Goal: Task Accomplishment & Management: Manage account settings

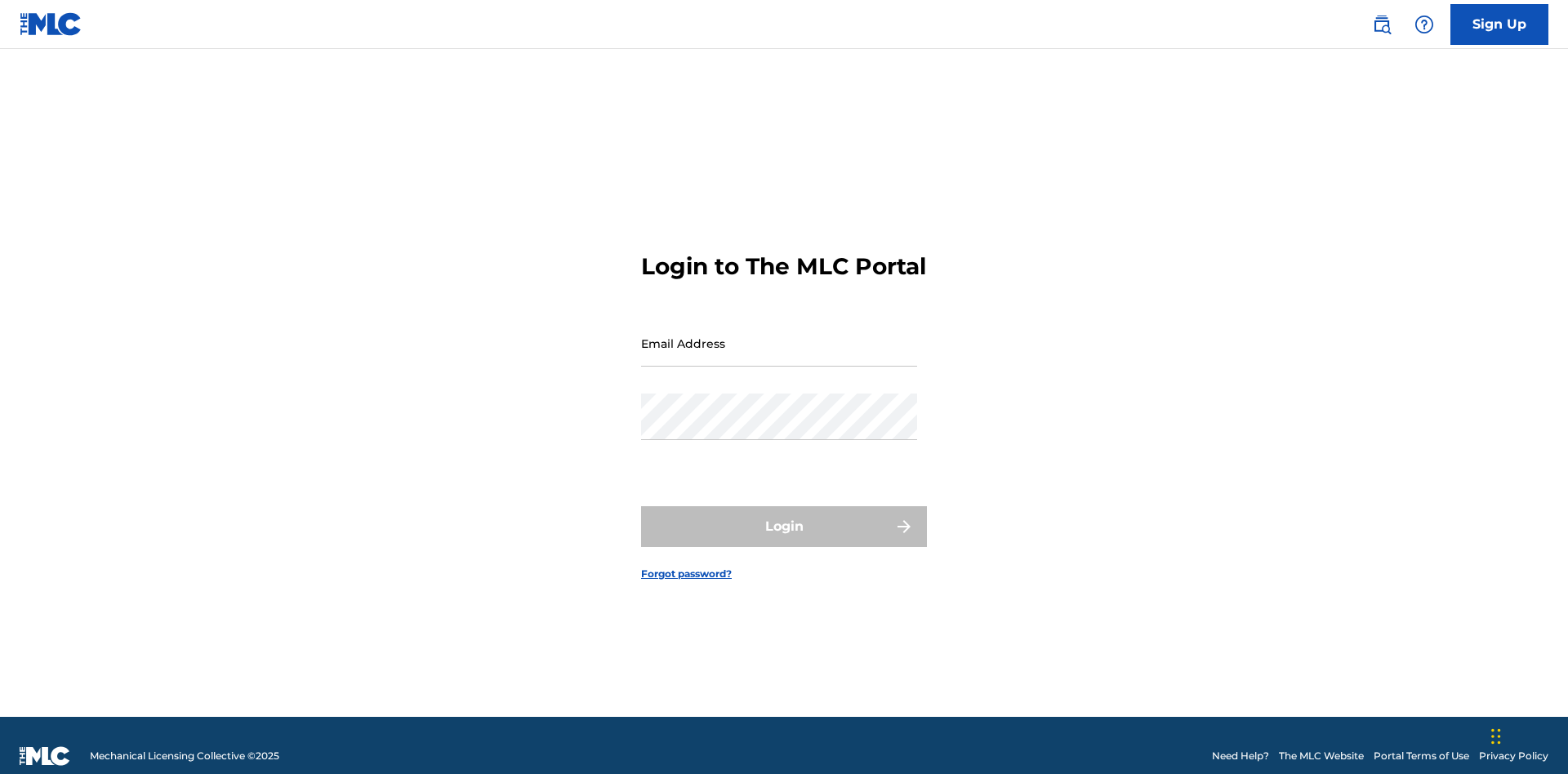
scroll to position [21, 0]
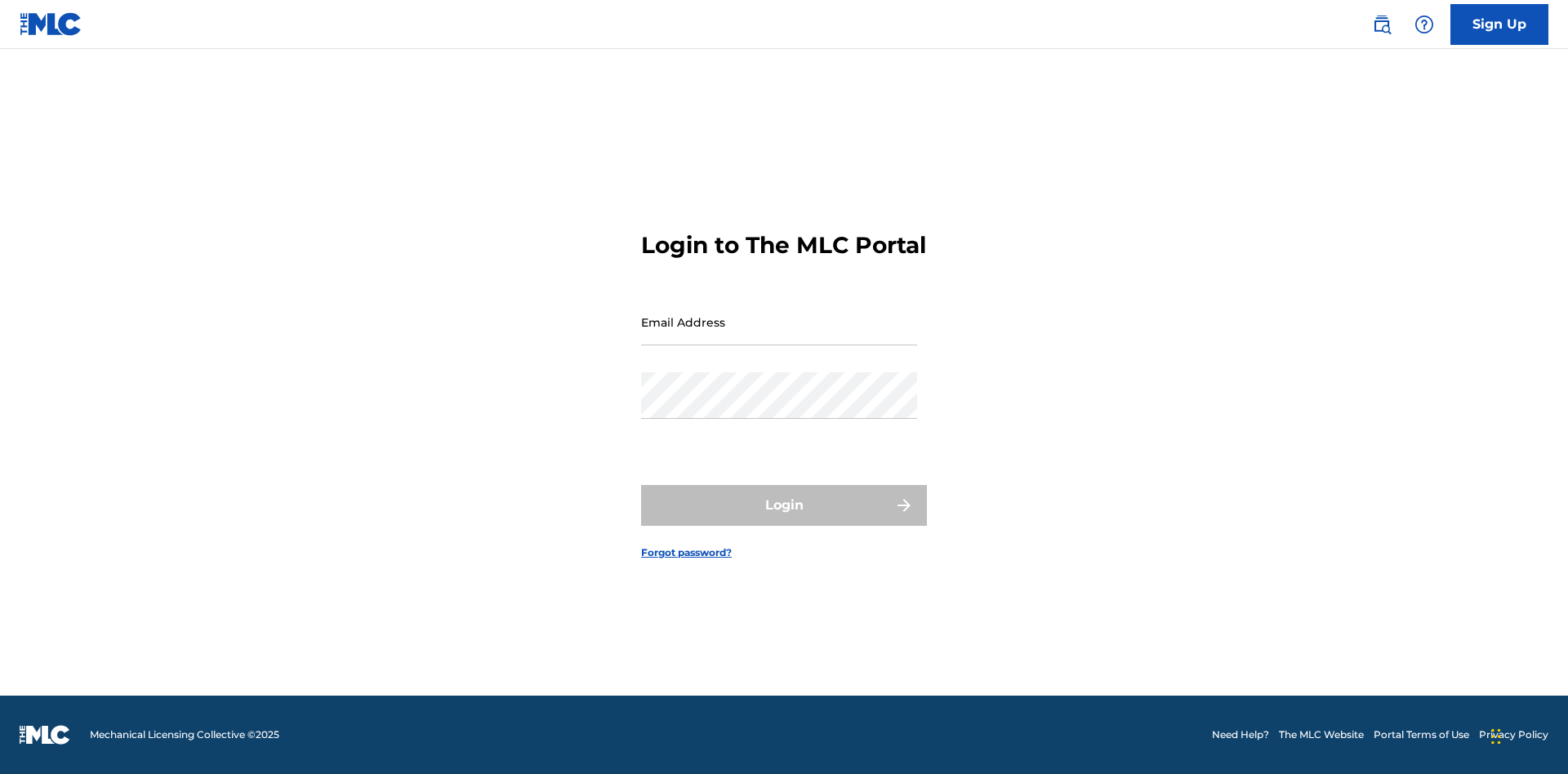
click at [779, 336] on input "Email Address" at bounding box center [779, 322] width 276 height 47
type input "[EMAIL_ADDRESS][DOMAIN_NAME]"
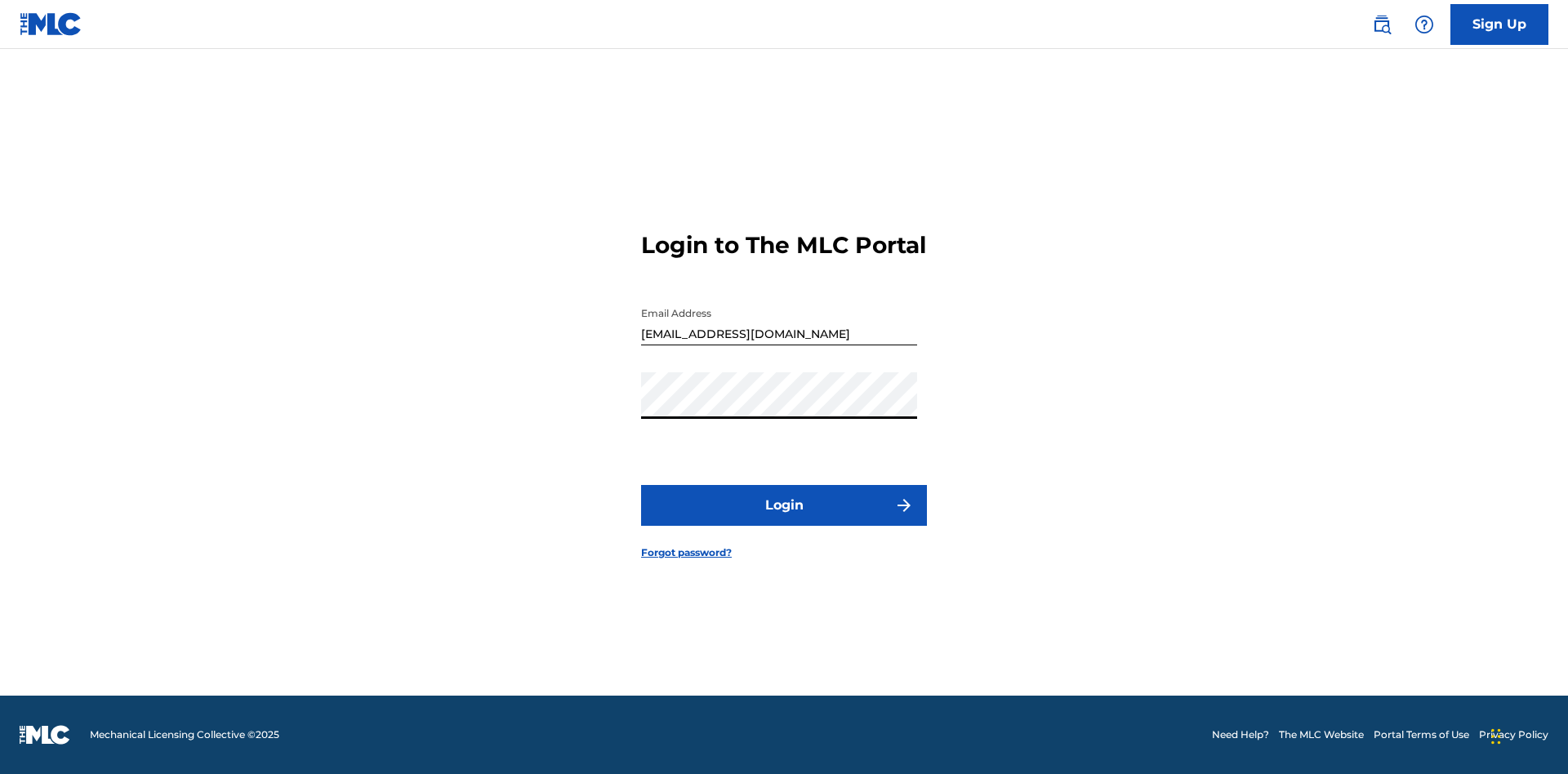
click at [784, 519] on button "Login" at bounding box center [784, 505] width 285 height 41
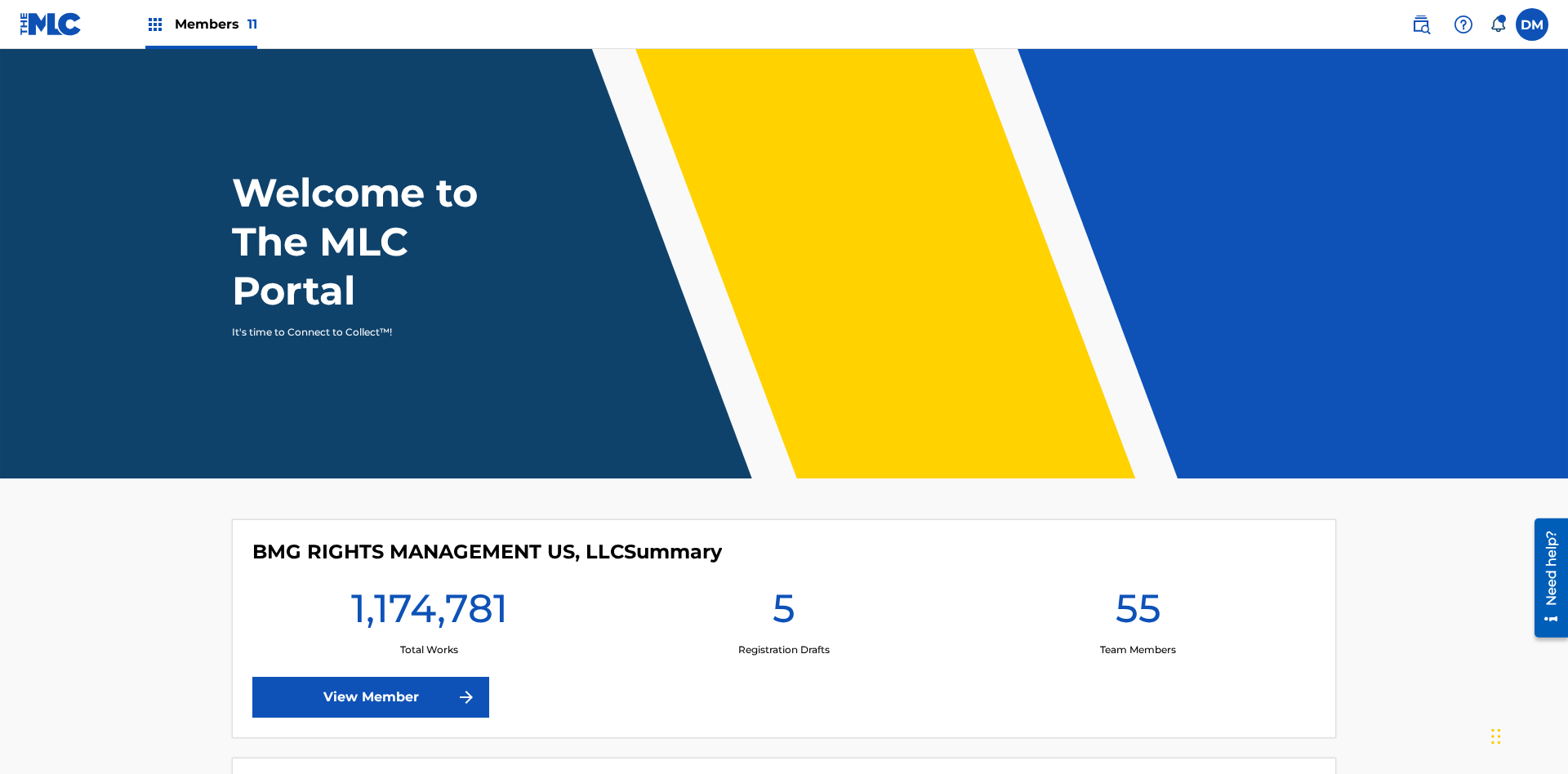
click at [200, 23] on span "Members 11" at bounding box center [215, 24] width 82 height 19
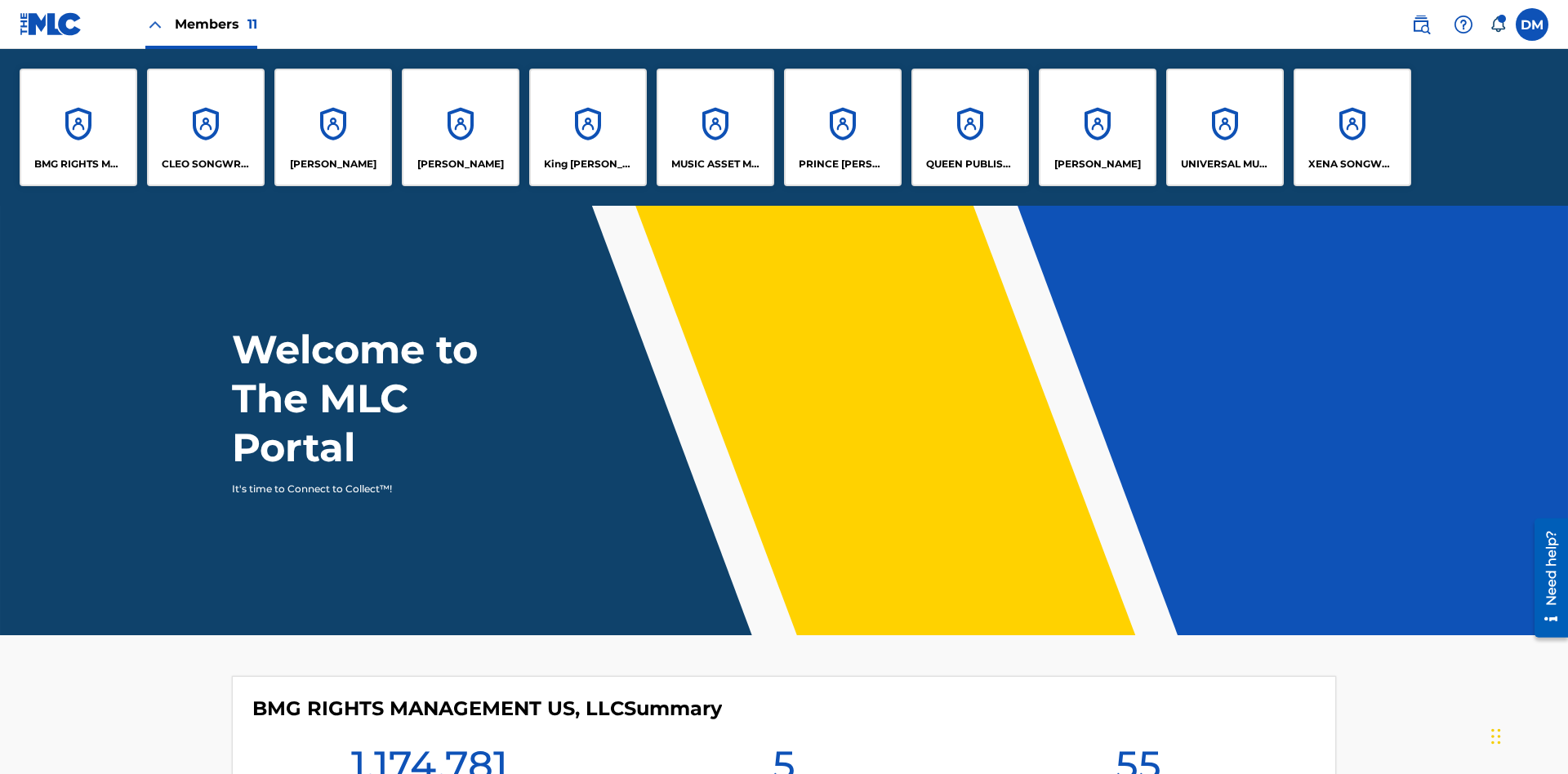
scroll to position [59, 0]
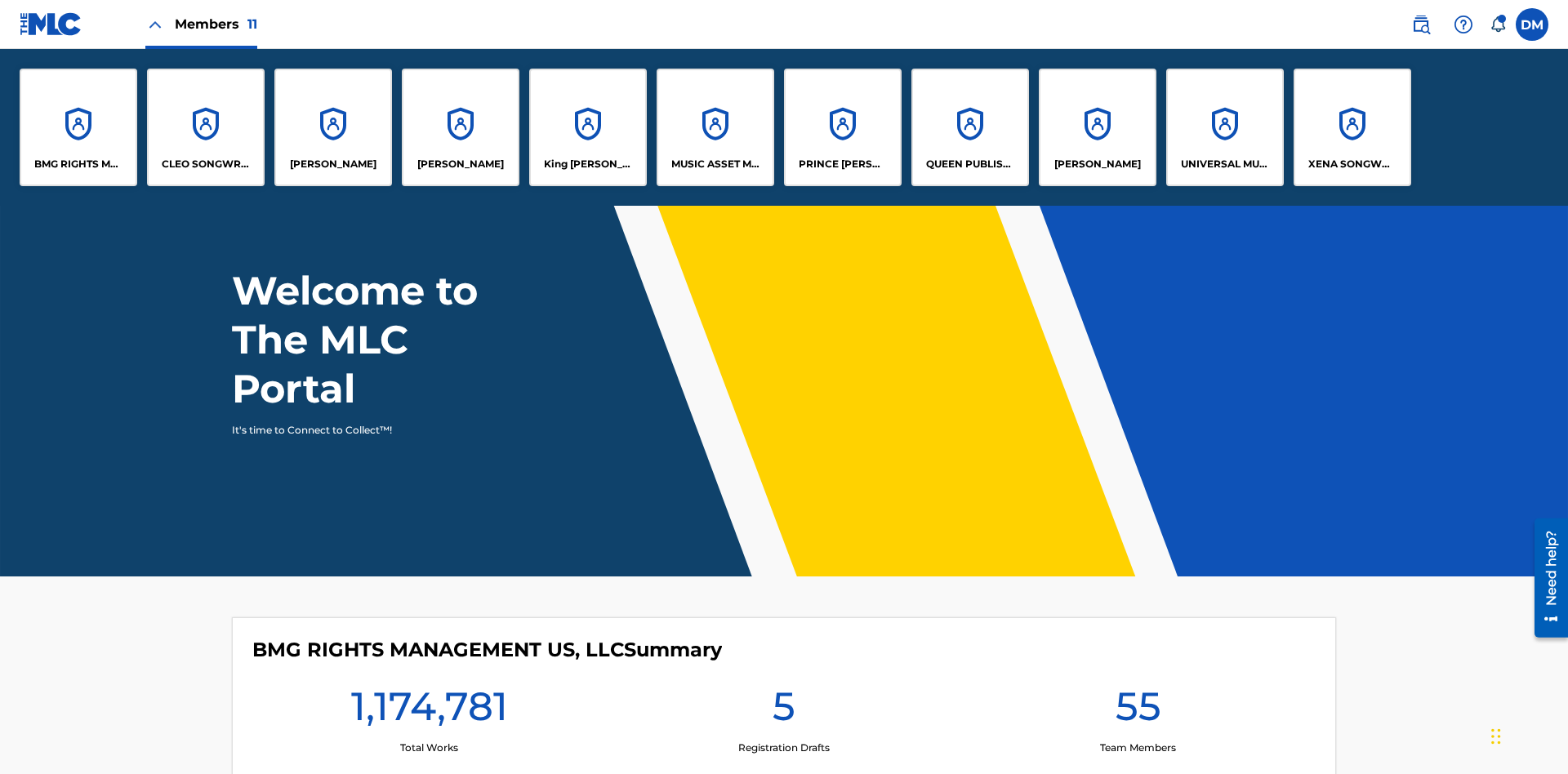
click at [842, 164] on p "PRINCE [PERSON_NAME]" at bounding box center [843, 164] width 89 height 15
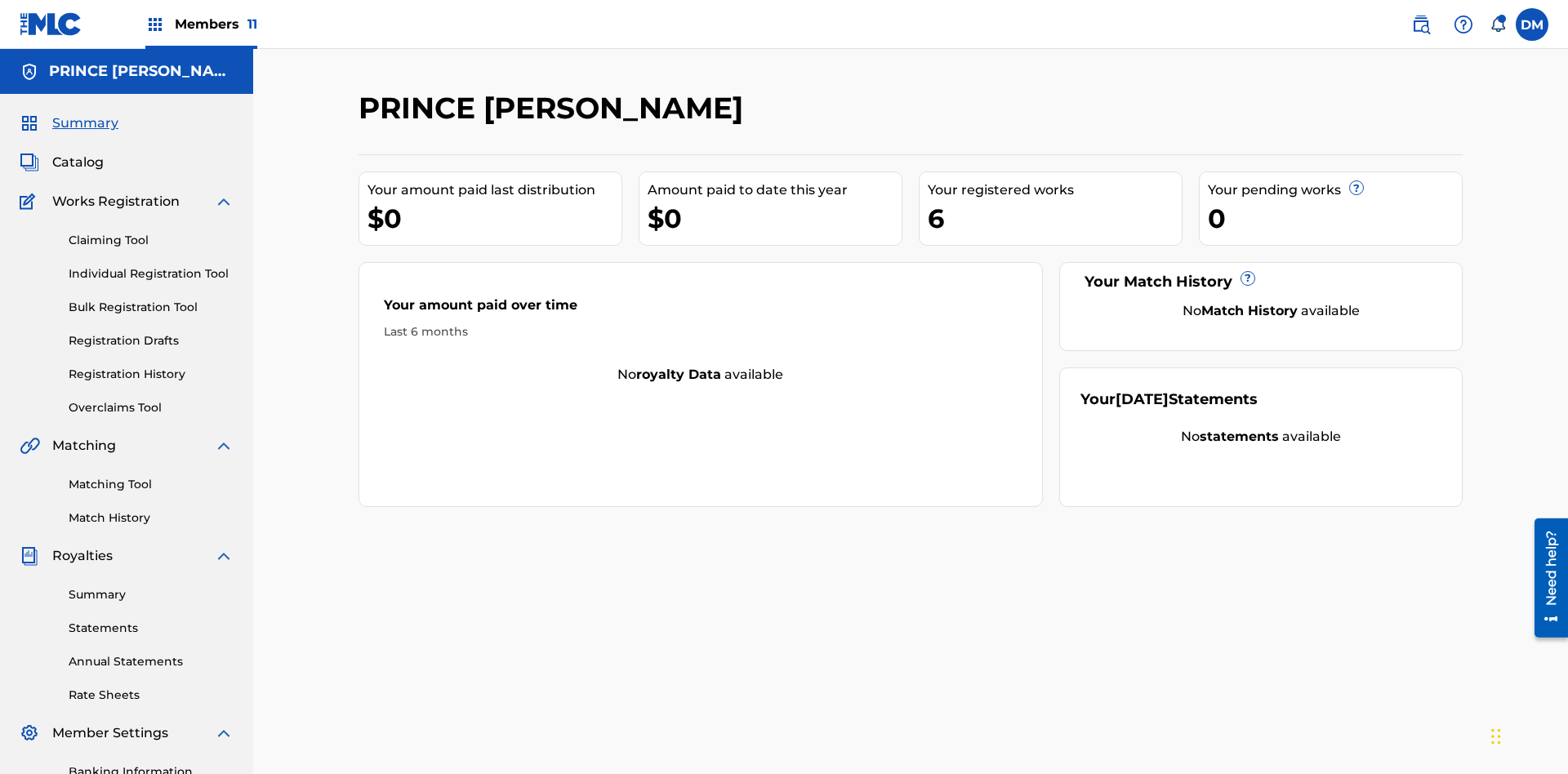
scroll to position [239, 0]
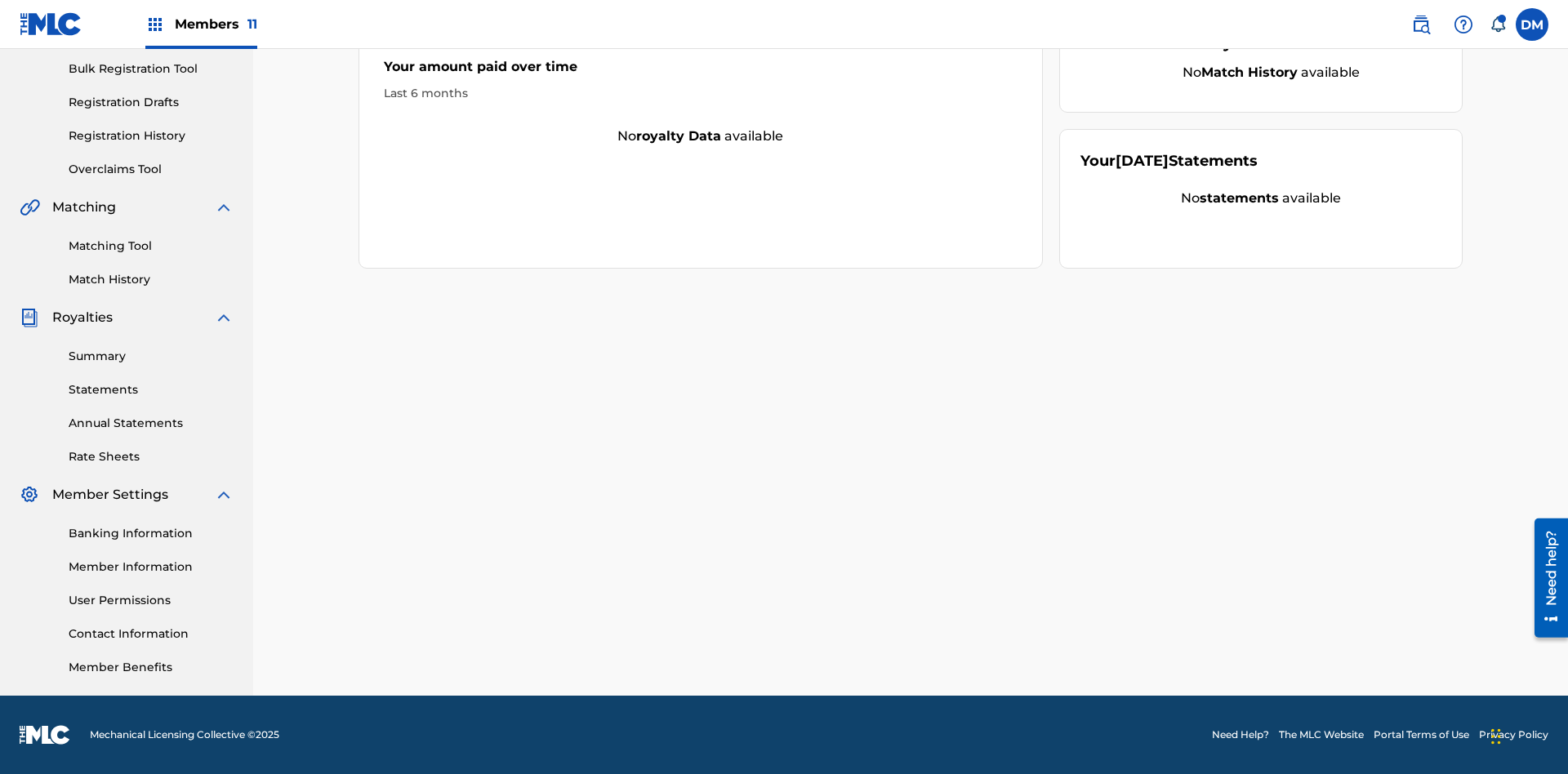
click at [151, 567] on link "Member Information" at bounding box center [151, 567] width 165 height 17
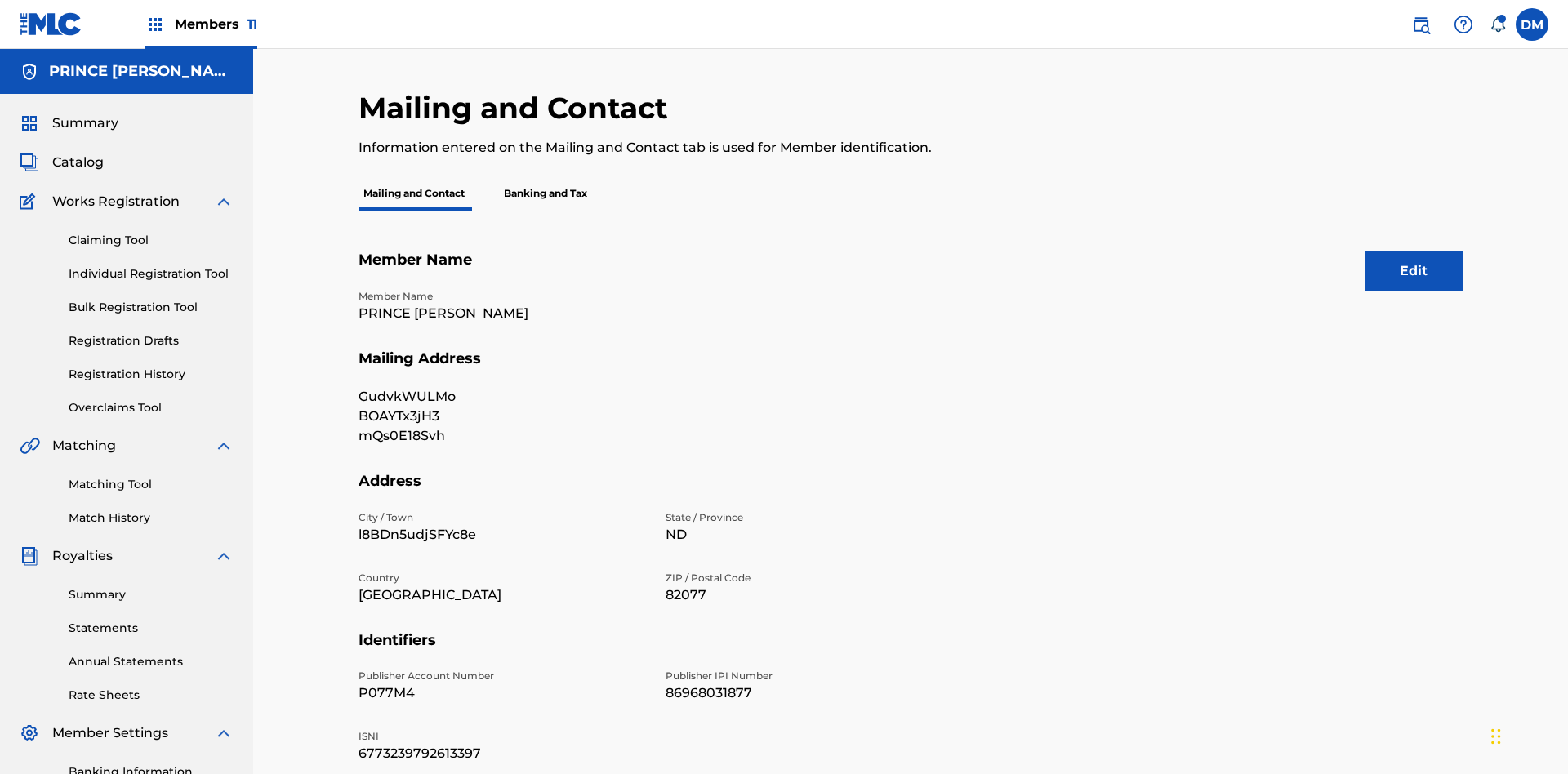
scroll to position [153, 0]
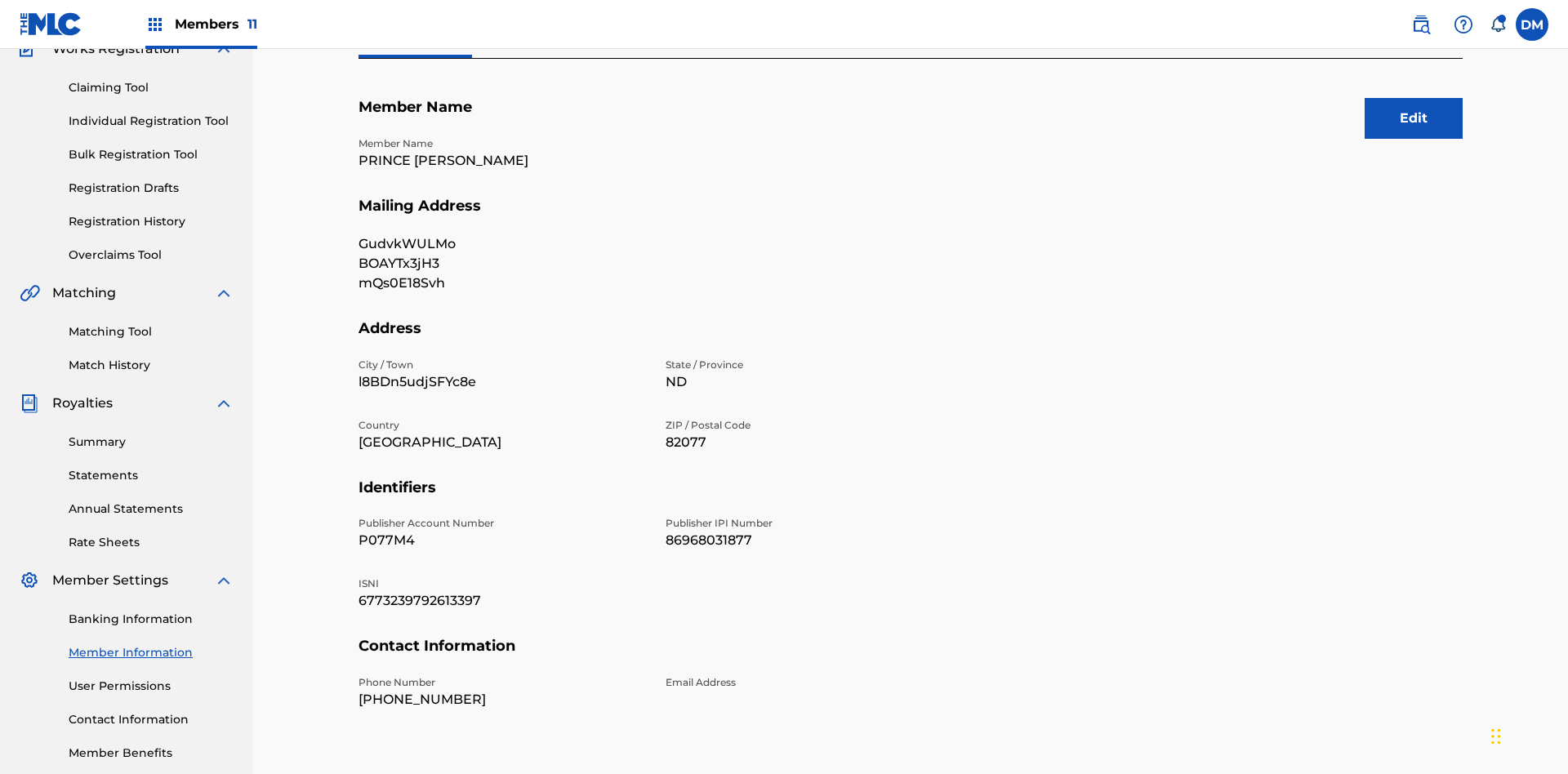
click at [1414, 118] on button "Edit" at bounding box center [1413, 118] width 98 height 41
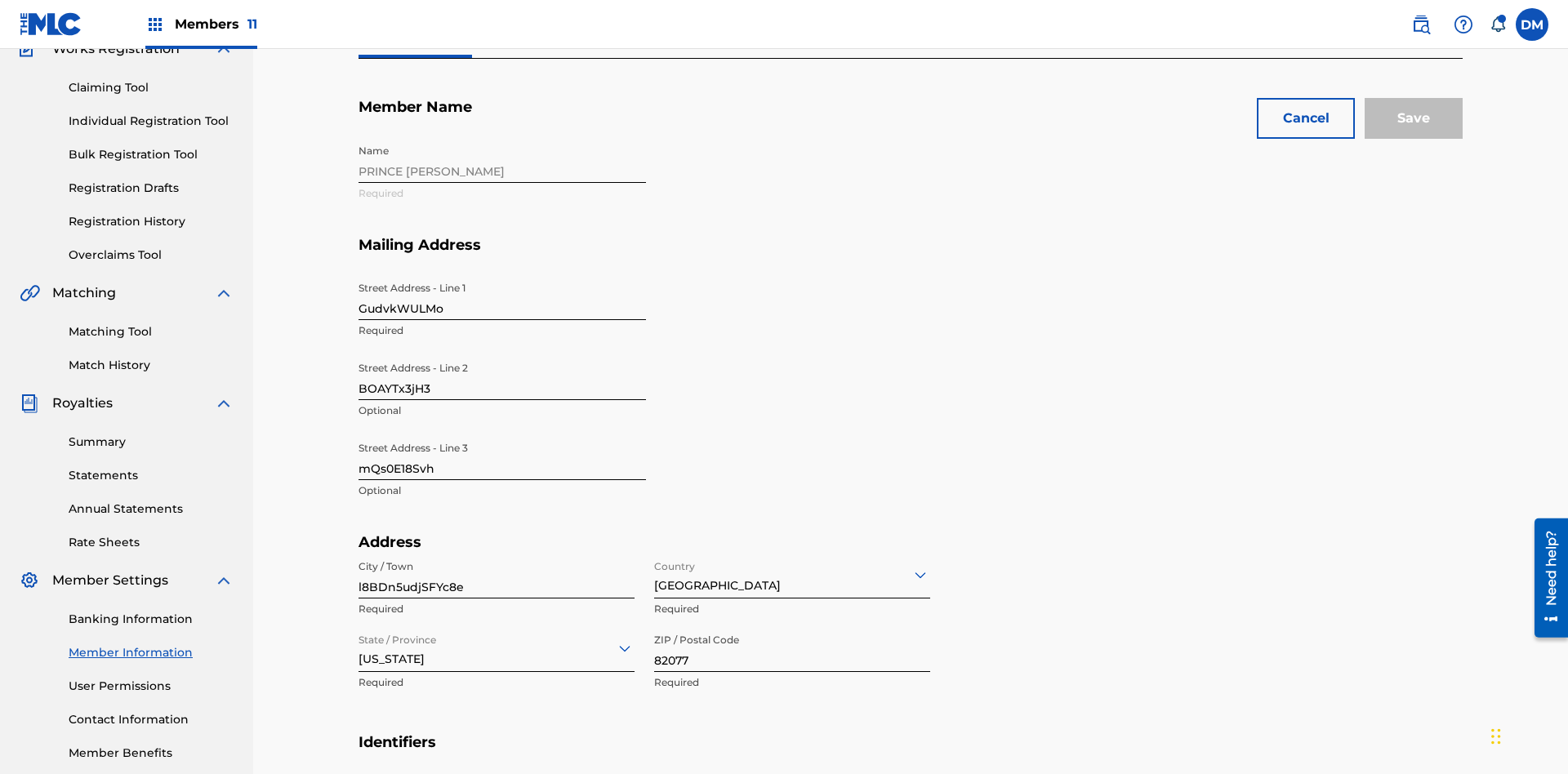
click at [502, 273] on input "GudvkWULMo" at bounding box center [502, 297] width 287 height 47
type input "Q4qsZCrRzs"
click at [502, 353] on input "BOAYTx3jH3" at bounding box center [502, 377] width 287 height 47
type input "XXFsWYxevY"
click at [502, 434] on input "mQs0E18Svh" at bounding box center [502, 457] width 287 height 47
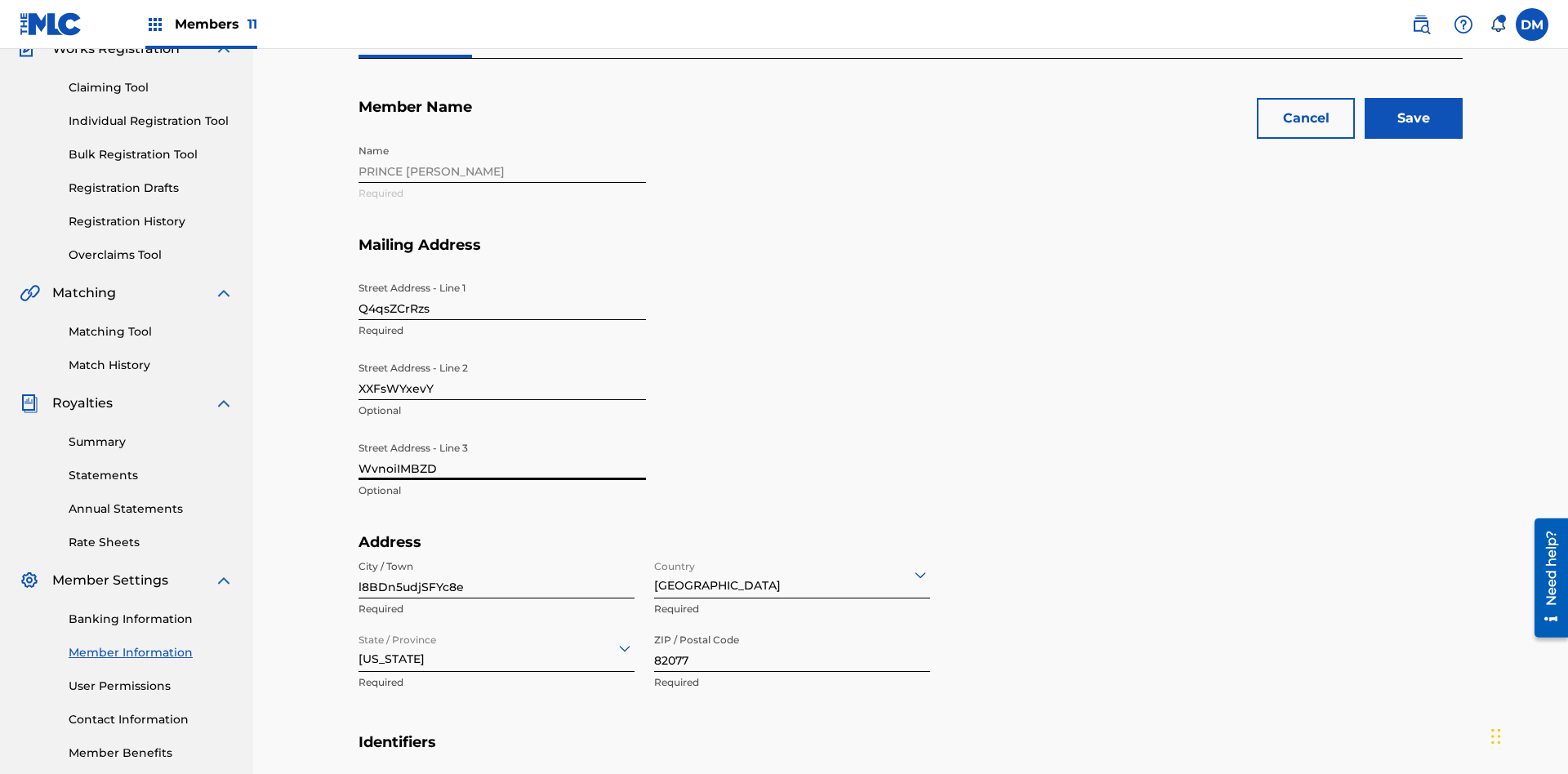
type input "WvnoiIMBZD"
click at [496, 552] on input "l8BDn5udjSFYc8e" at bounding box center [496, 575] width 276 height 47
type input "6vU2er2NnBbGtUA"
click at [655, 566] on input "Country" at bounding box center [656, 574] width 3 height 17
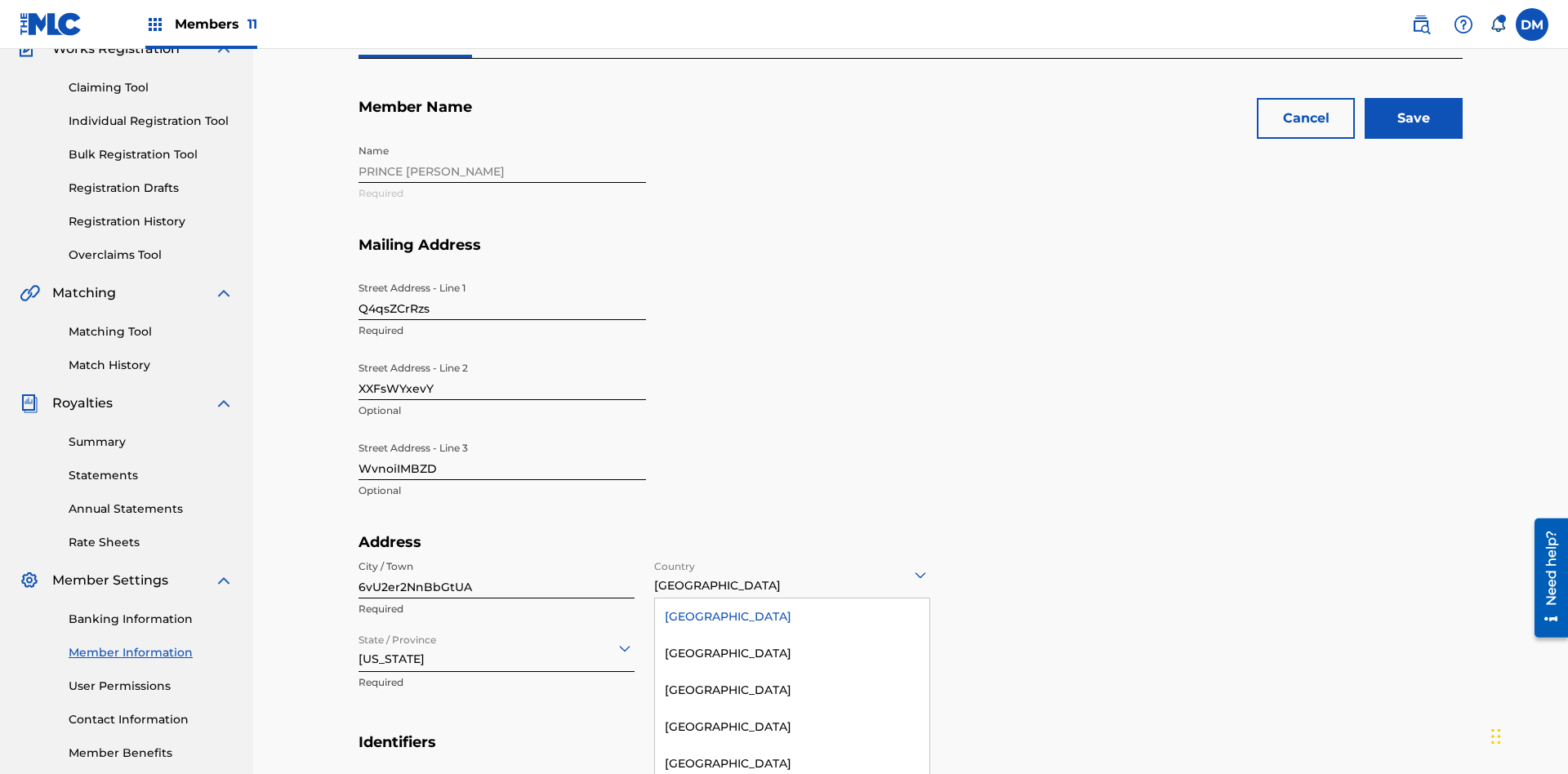
click at [792, 599] on div "[GEOGRAPHIC_DATA]" at bounding box center [792, 617] width 274 height 36
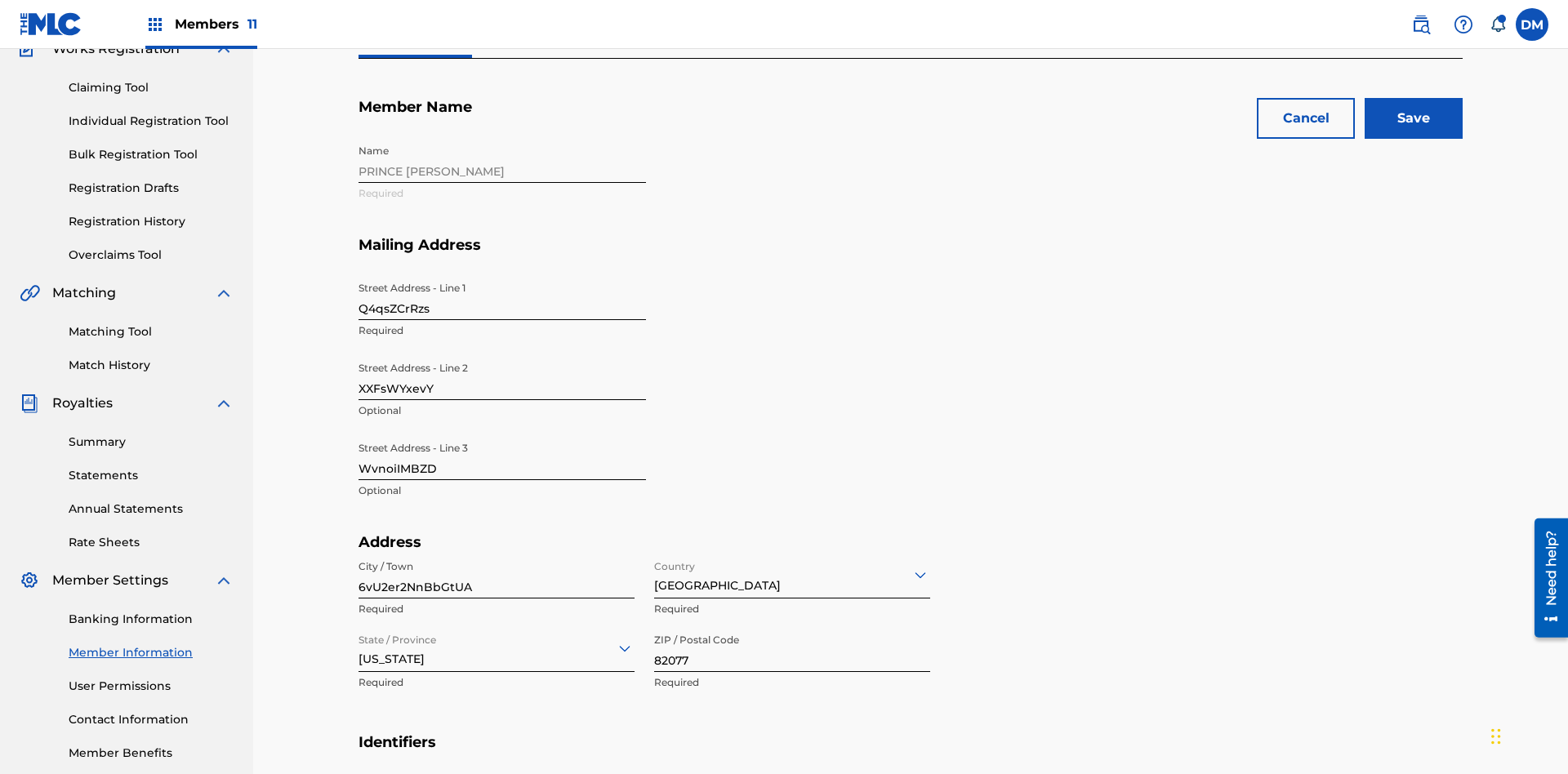
click at [359, 640] on input "State / Province" at bounding box center [360, 648] width 3 height 17
click at [792, 626] on input "82077" at bounding box center [792, 649] width 276 height 47
type input "08150"
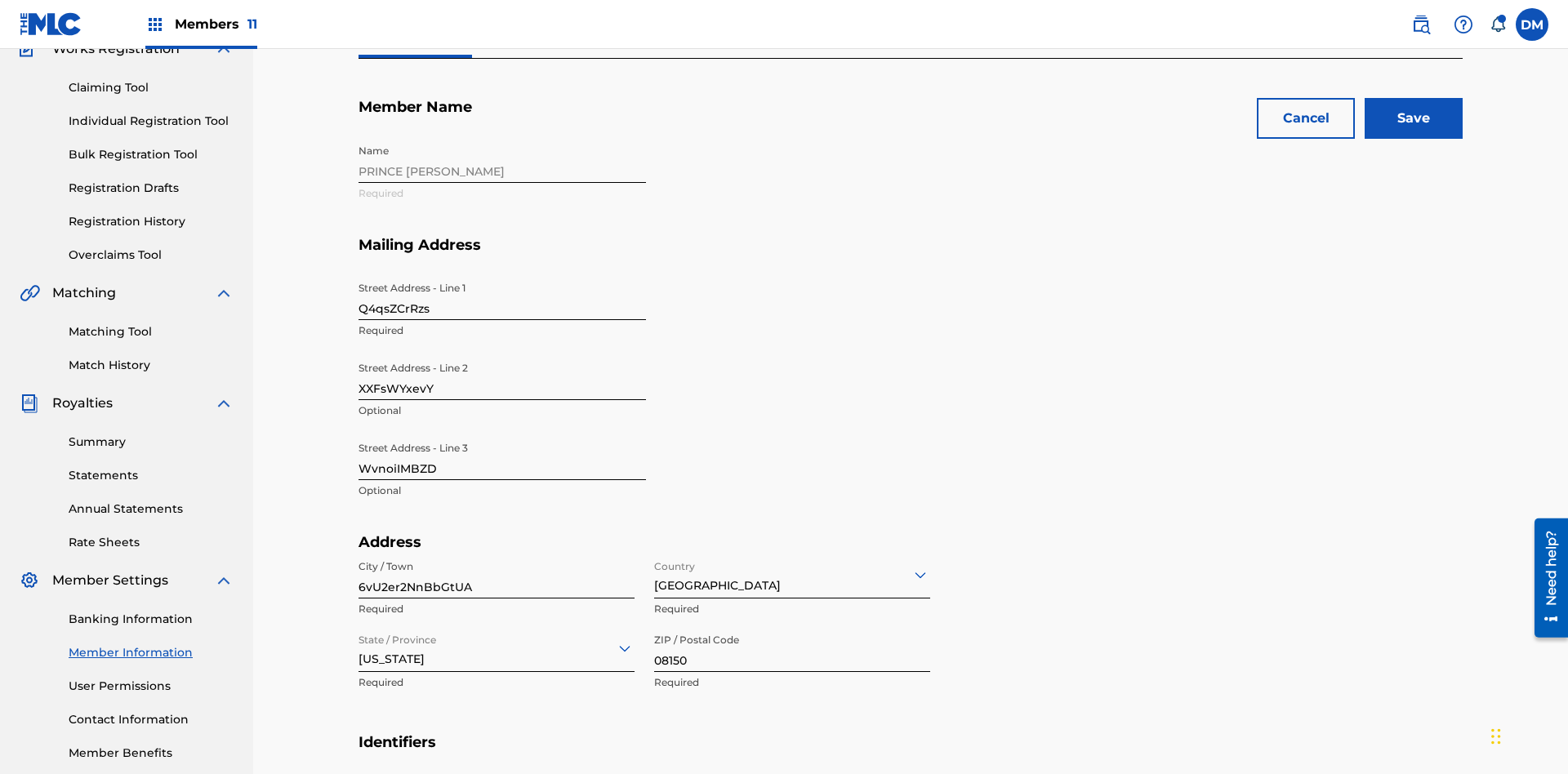
type input "4809076293951219"
type input "983"
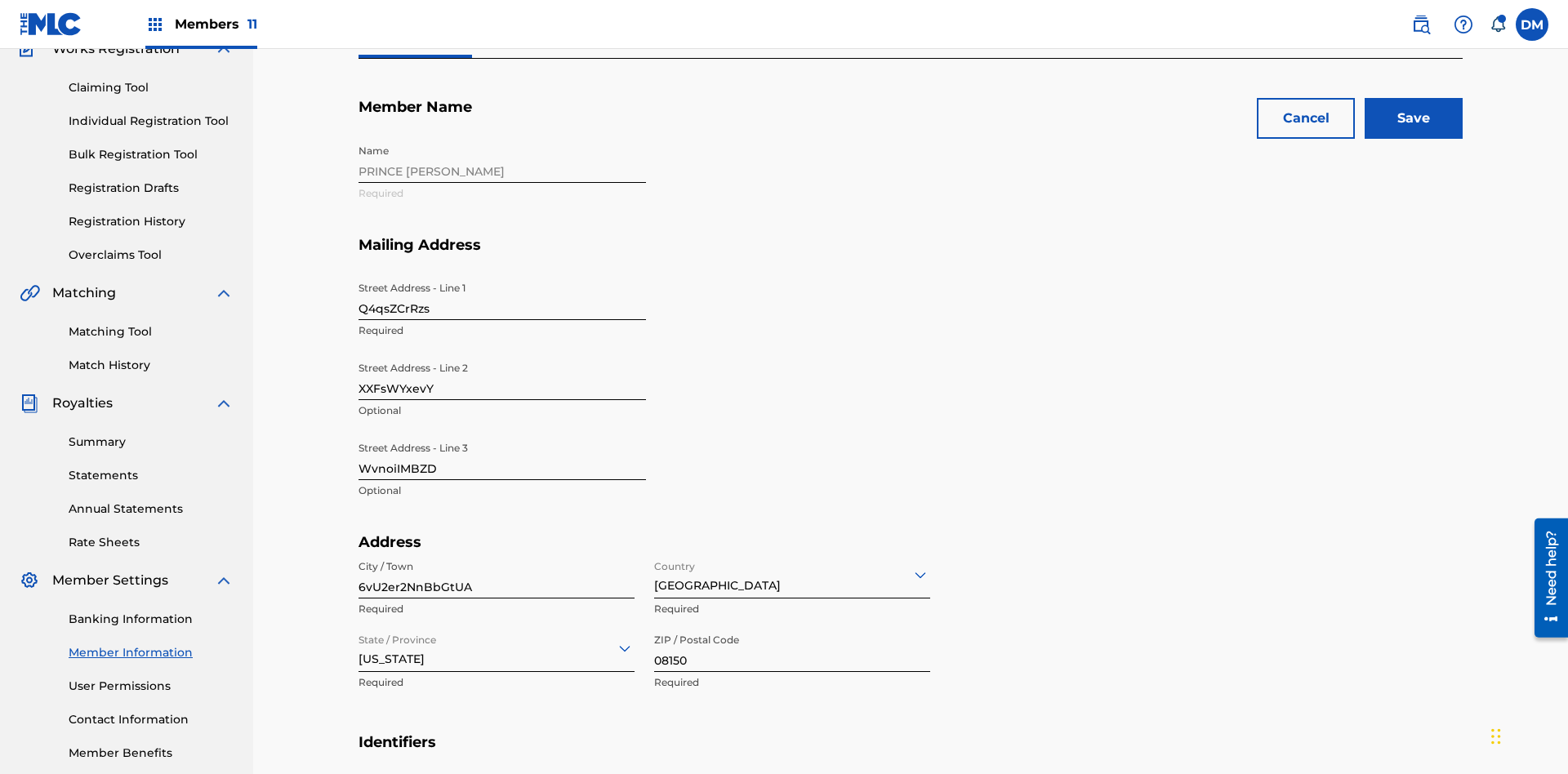
type input "7491209"
type input "[EMAIL_ADDRESS][DOMAIN_NAME]"
click at [1414, 118] on input "Save" at bounding box center [1413, 118] width 98 height 41
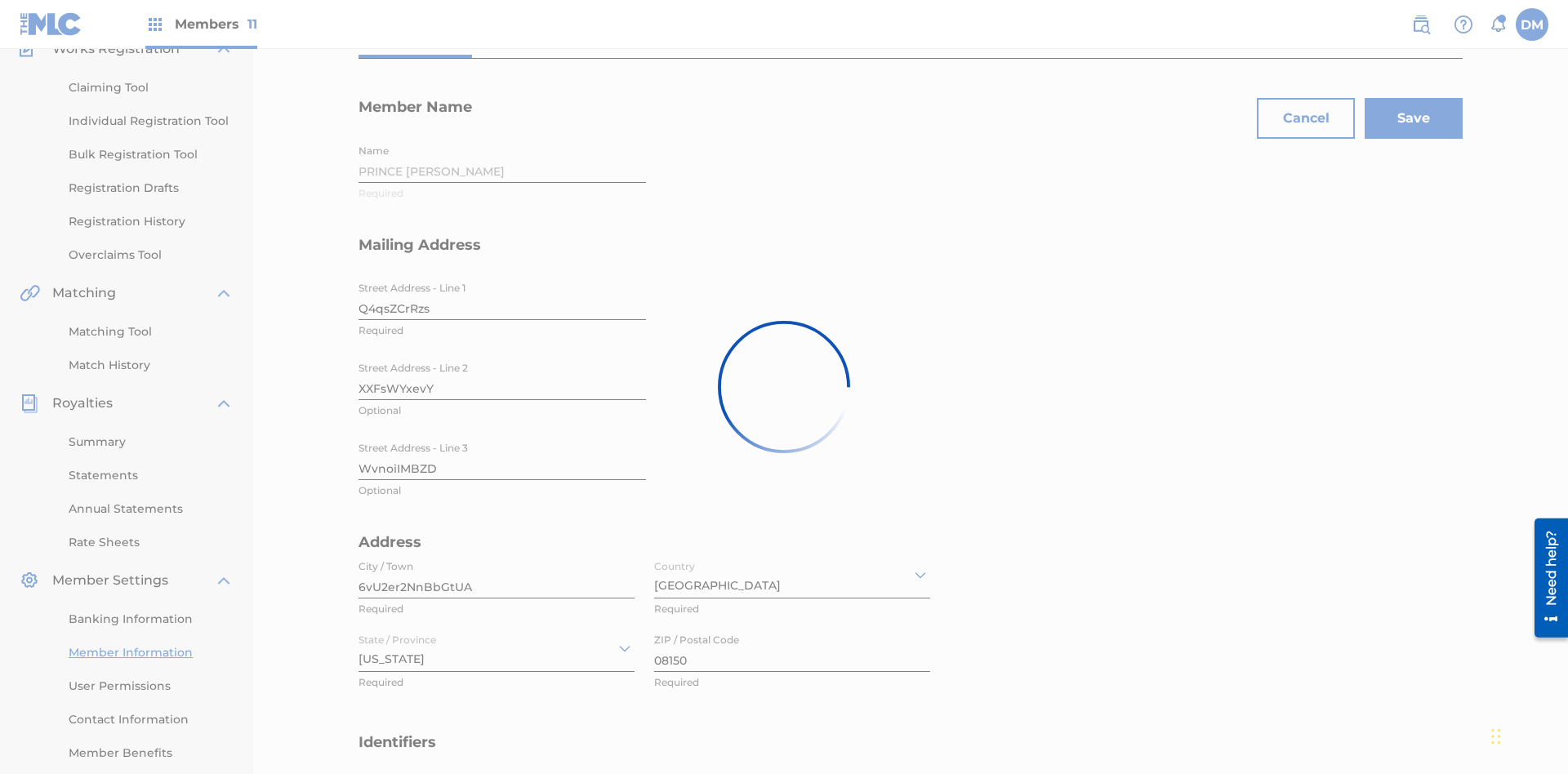
scroll to position [430, 0]
